Goal: Task Accomplishment & Management: Use online tool/utility

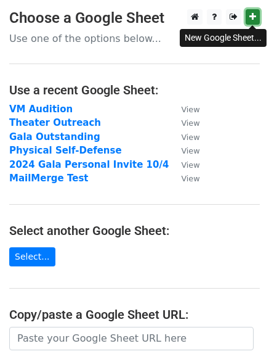
click at [251, 18] on icon at bounding box center [253, 16] width 7 height 9
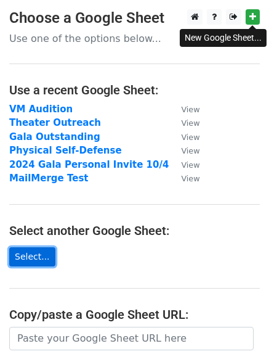
click at [28, 253] on link "Select..." at bounding box center [32, 256] width 46 height 19
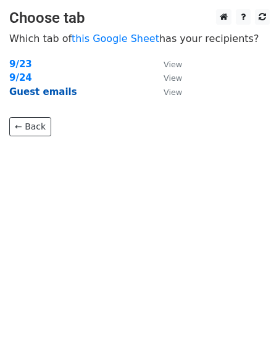
click at [55, 88] on strong "Guest emails" at bounding box center [43, 91] width 68 height 11
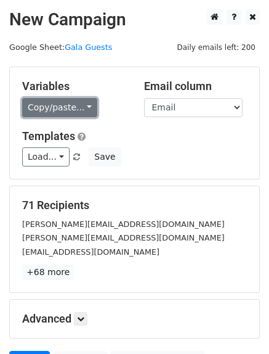
click at [70, 112] on link "Copy/paste..." at bounding box center [59, 107] width 75 height 19
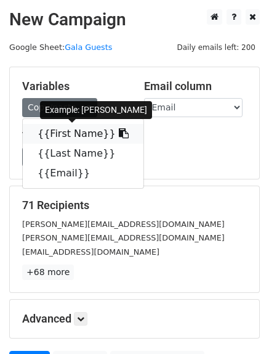
click at [119, 134] on icon at bounding box center [124, 133] width 10 height 10
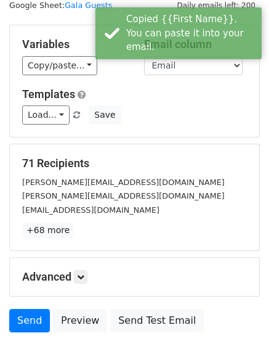
scroll to position [61, 0]
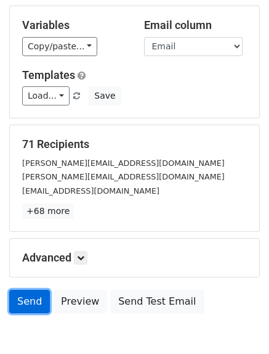
click at [30, 301] on link "Send" at bounding box center [29, 301] width 41 height 23
click at [31, 296] on link "Send" at bounding box center [29, 301] width 41 height 23
click at [35, 299] on link "Send" at bounding box center [29, 301] width 41 height 23
click at [28, 291] on link "Send" at bounding box center [29, 301] width 41 height 23
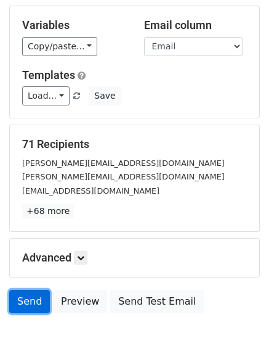
click at [30, 298] on link "Send" at bounding box center [29, 301] width 41 height 23
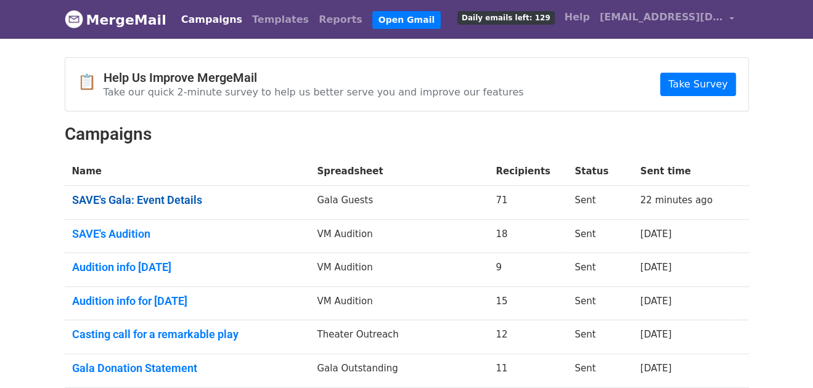
click at [151, 200] on link "SAVE's Gala: Event Details" at bounding box center [187, 200] width 230 height 14
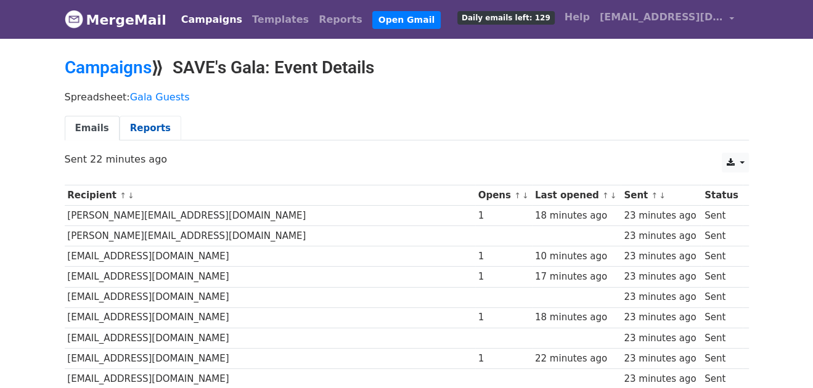
click at [139, 124] on link "Reports" at bounding box center [151, 128] width 62 height 25
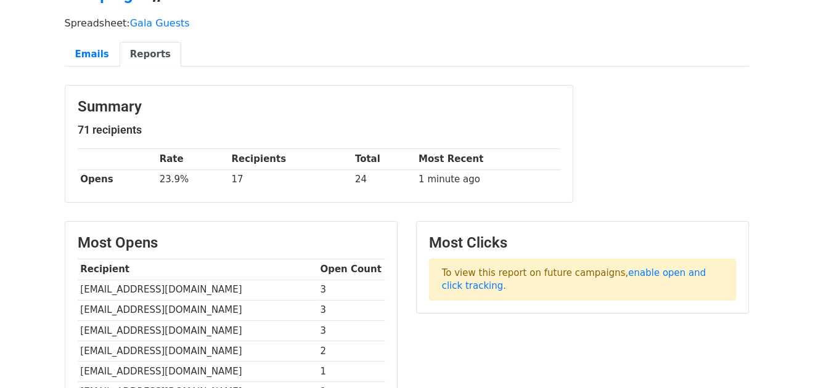
scroll to position [74, 0]
